Goal: Check status

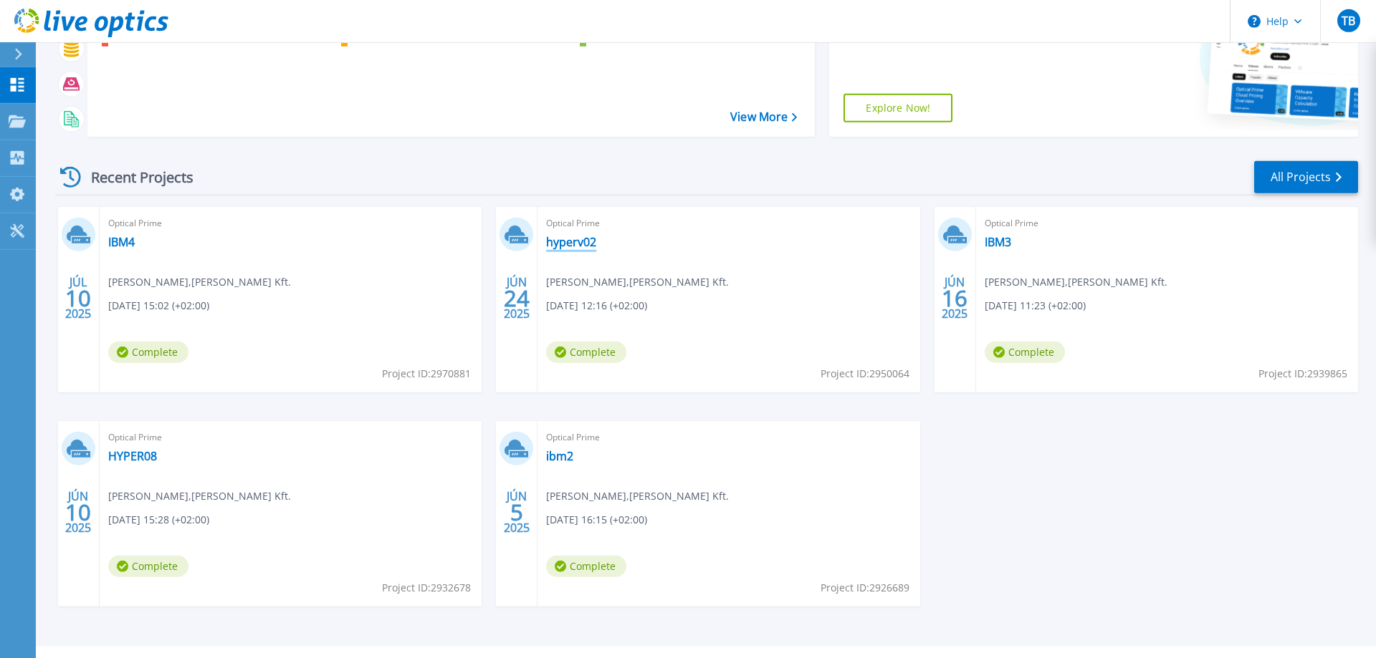
scroll to position [196, 0]
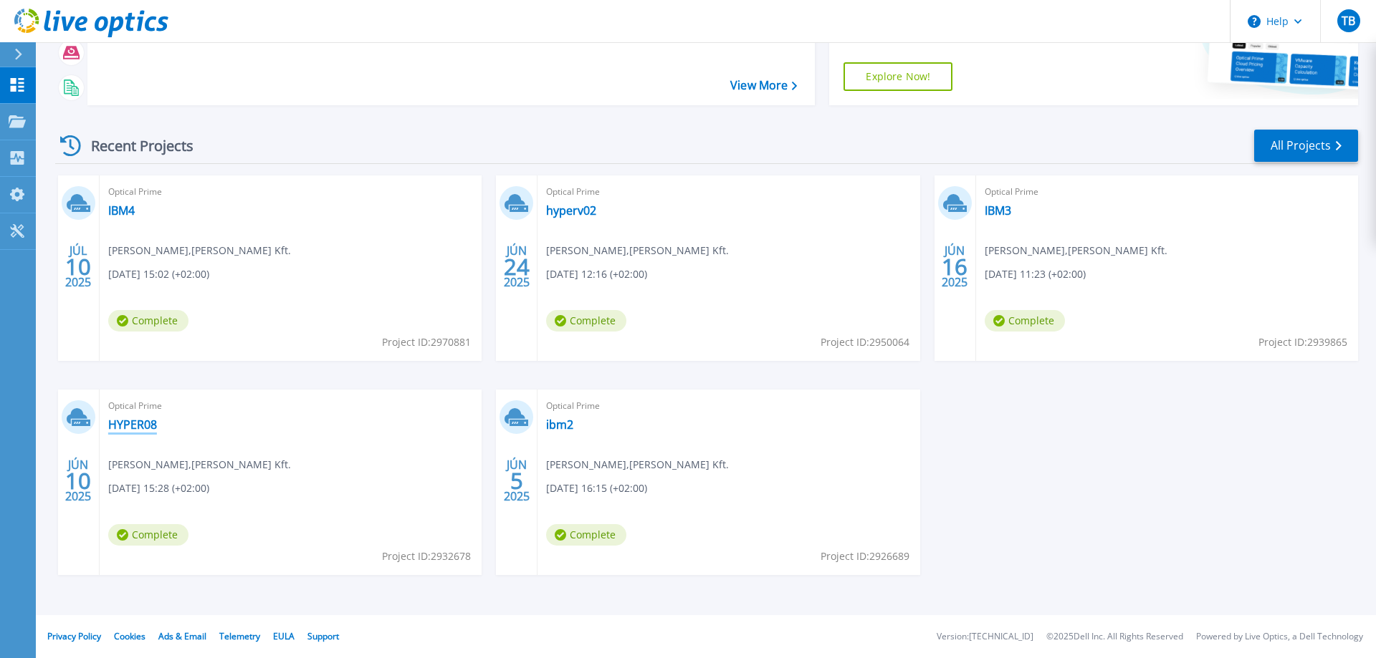
click at [135, 418] on link "HYPER08" at bounding box center [132, 425] width 49 height 14
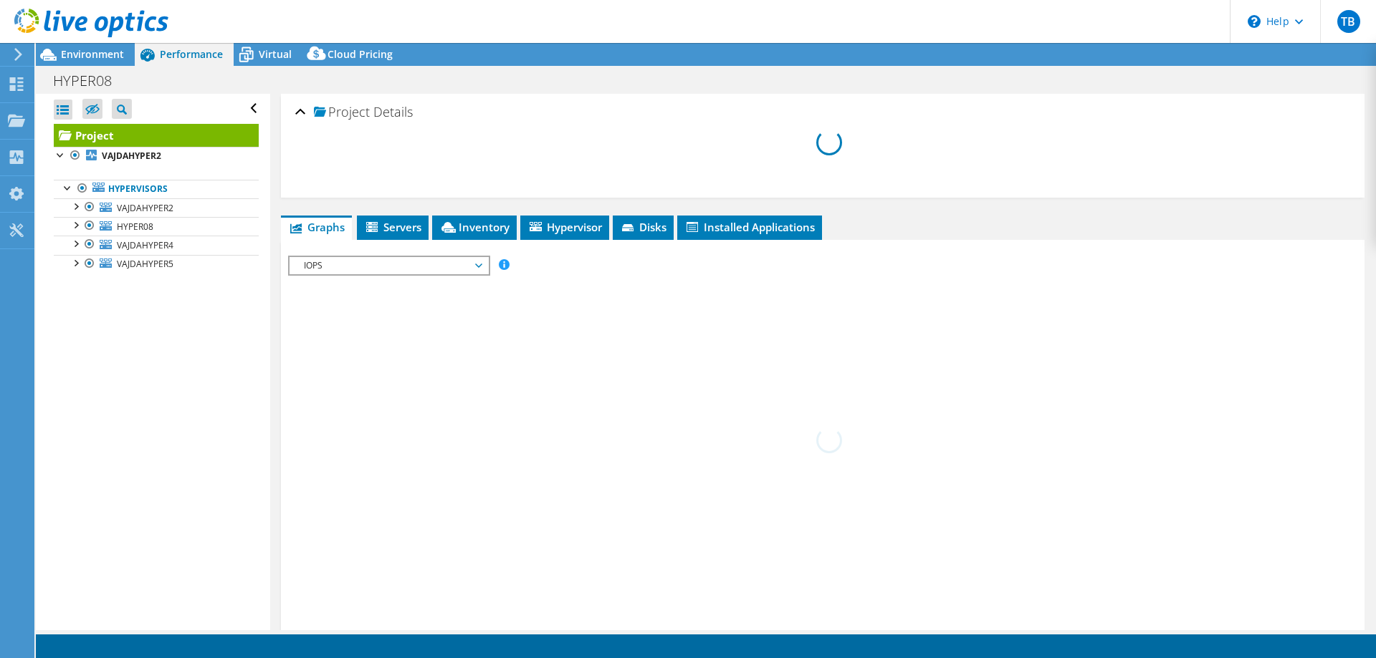
select select "EUFrankfurt"
select select "EUR"
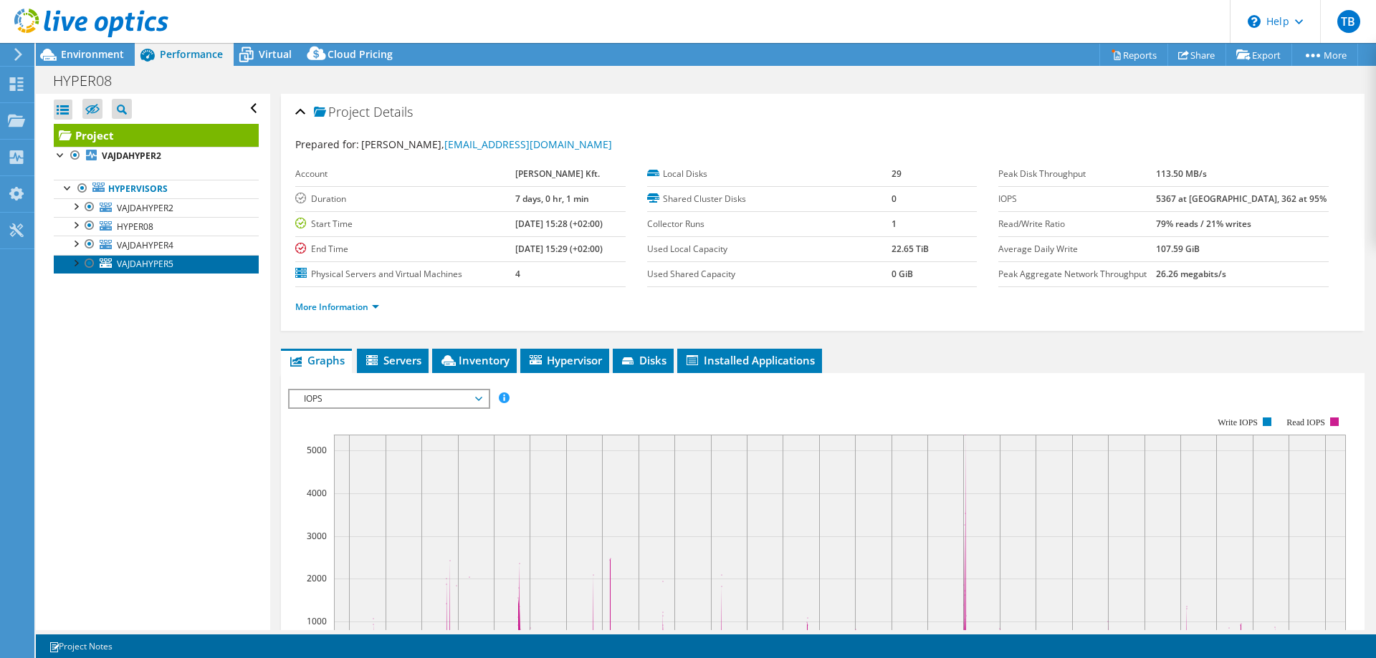
click at [135, 266] on span "VAJDAHYPER5" at bounding box center [145, 264] width 57 height 12
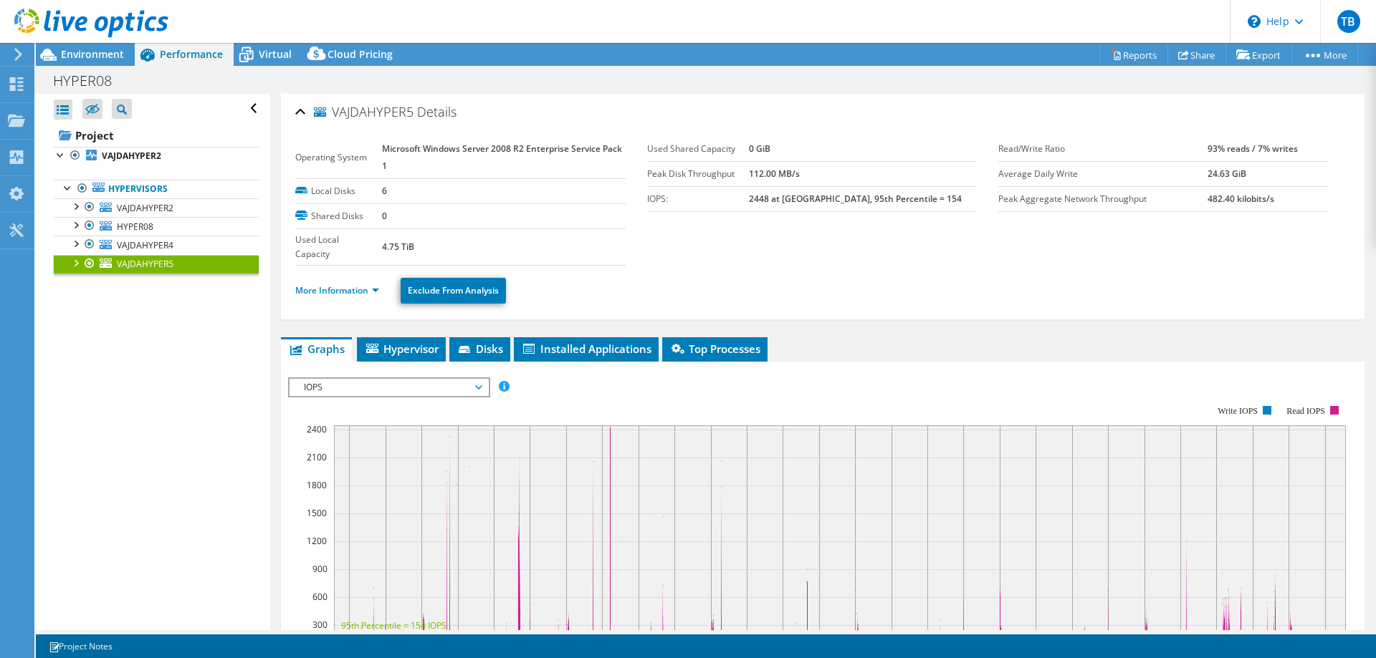
scroll to position [146, 0]
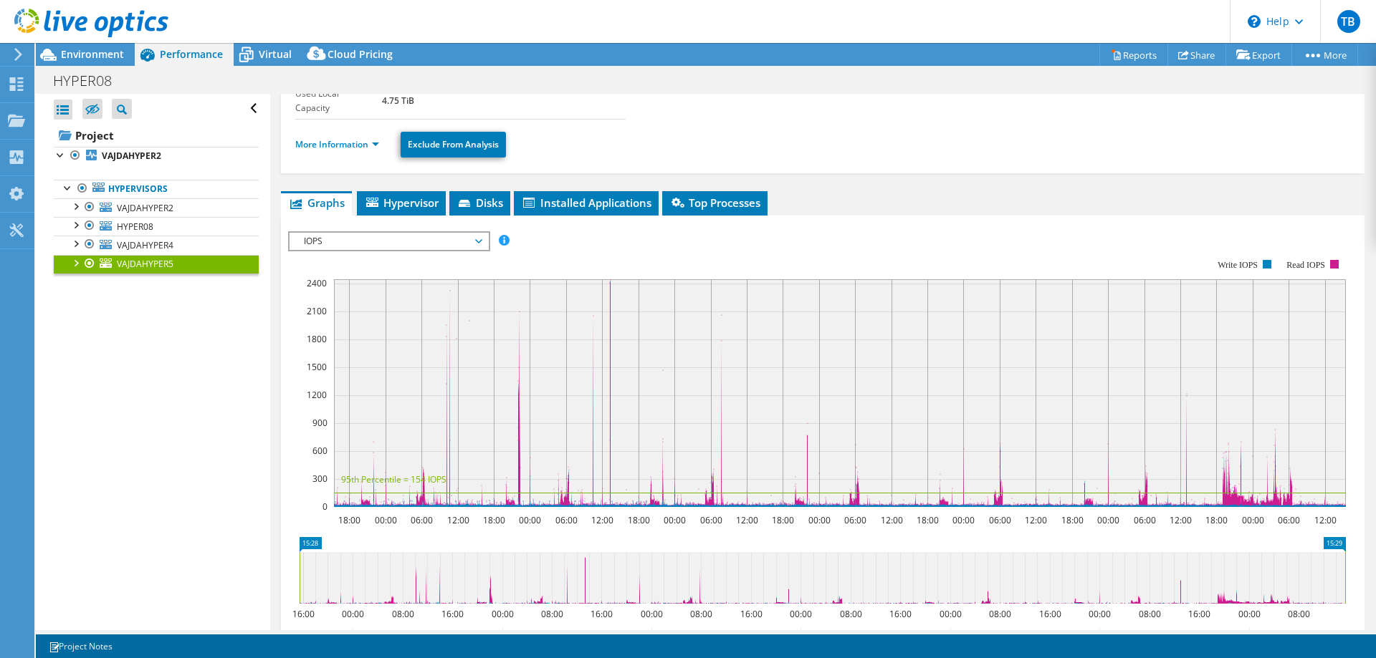
click at [479, 239] on span "IOPS" at bounding box center [389, 241] width 184 height 17
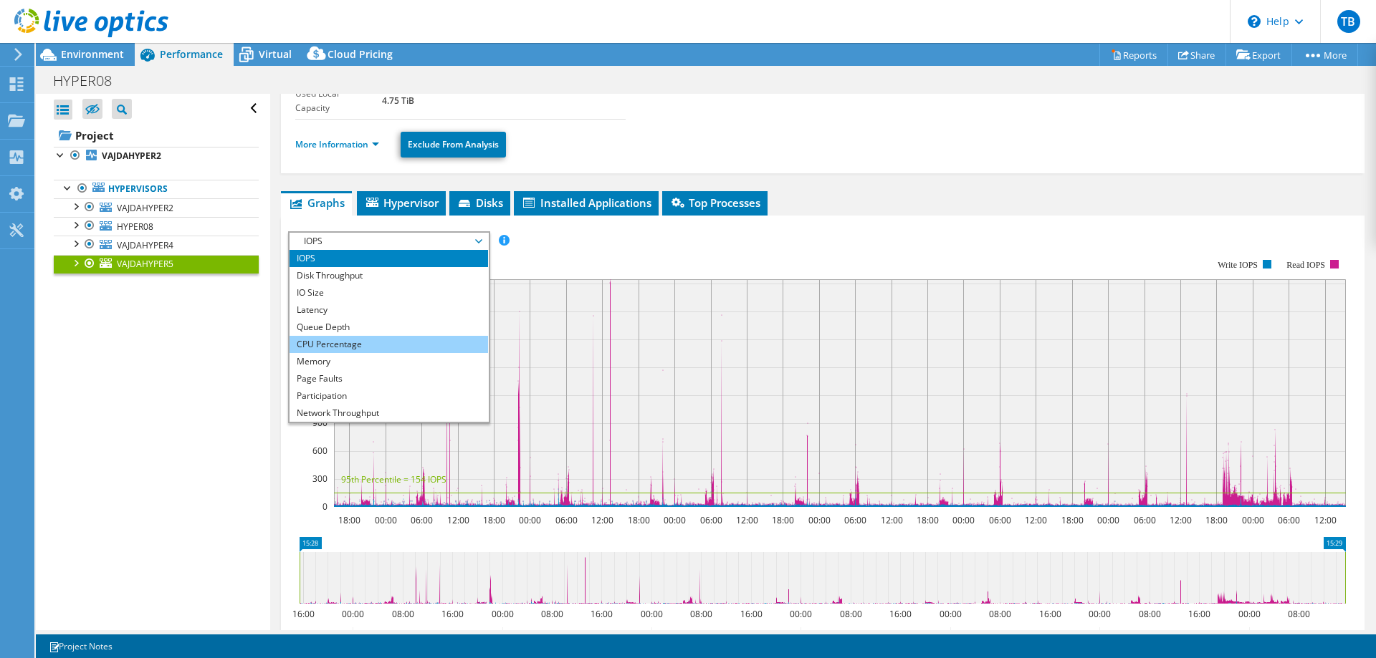
click at [348, 340] on li "CPU Percentage" at bounding box center [388, 344] width 198 height 17
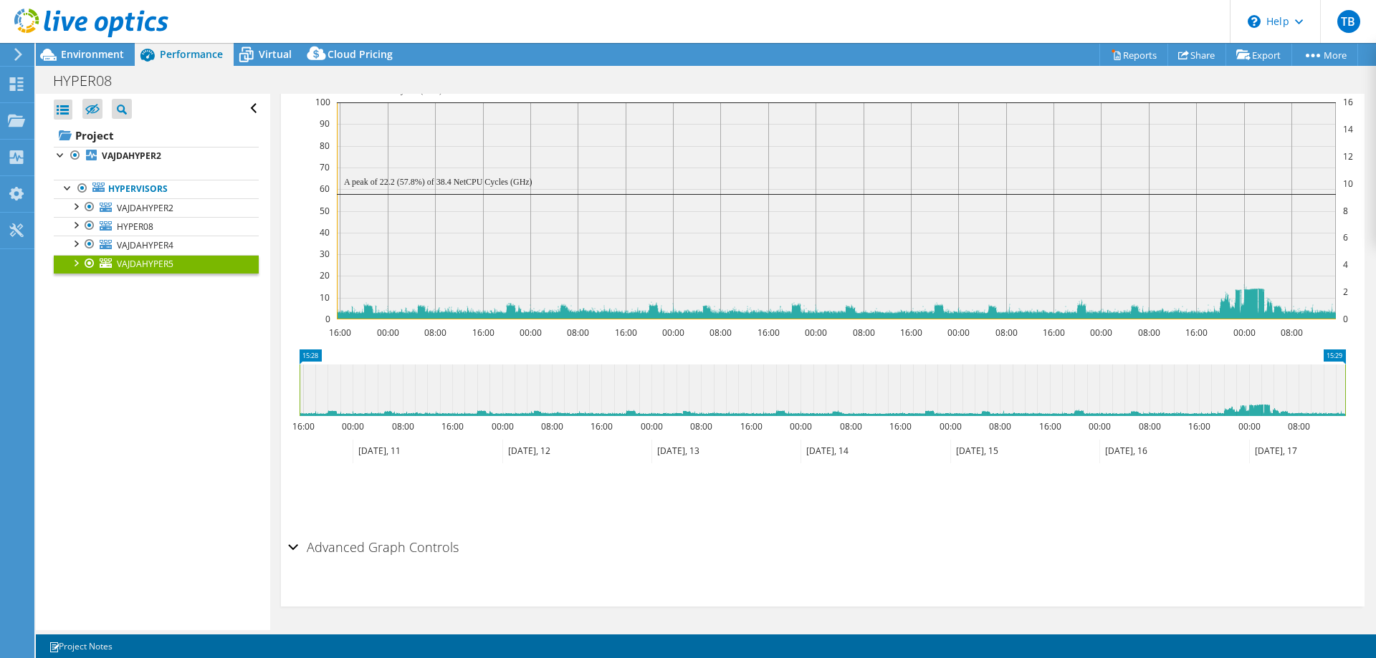
scroll to position [0, 0]
